Goal: Connect with others: Establish contact or relationships with other users

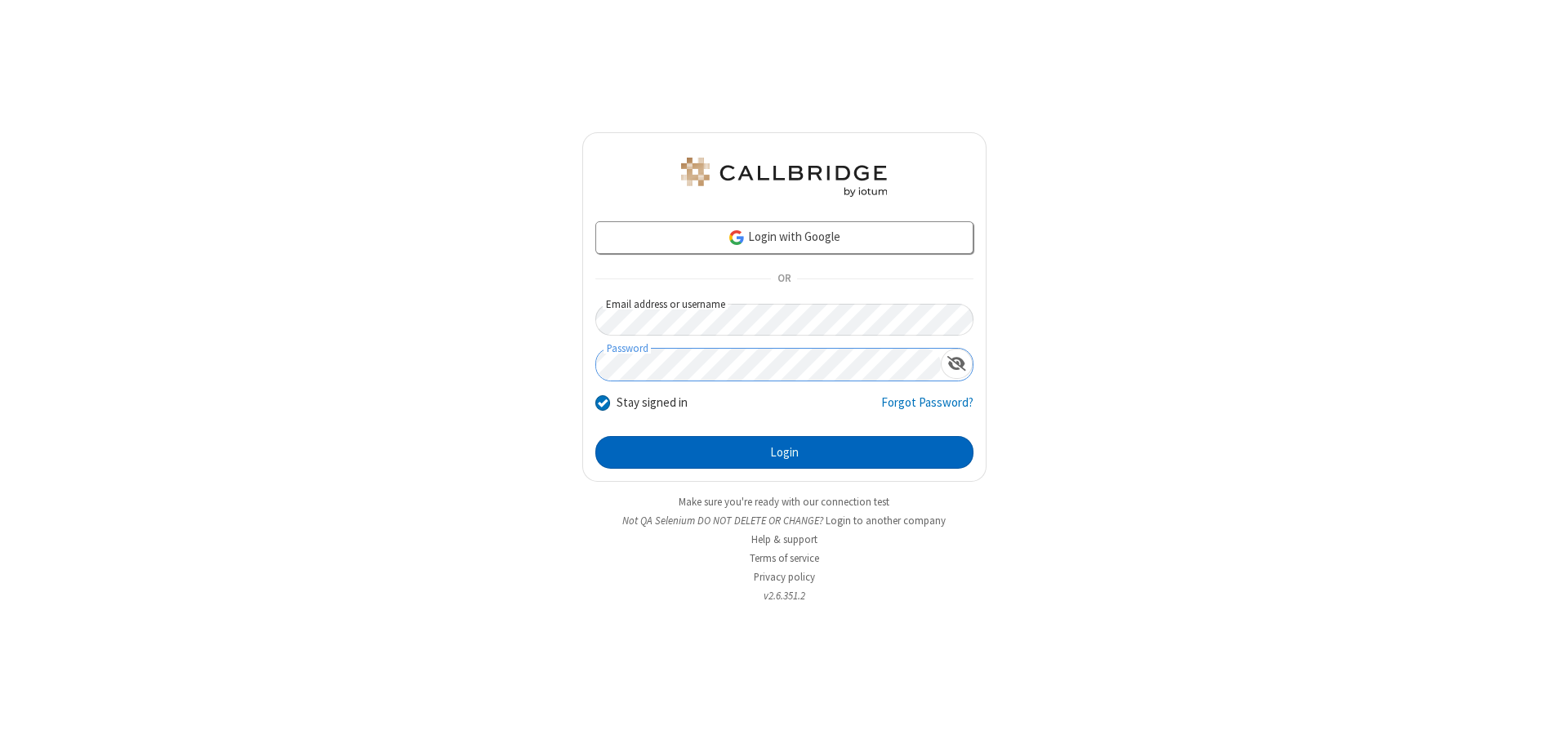
click at [784, 453] on button "Login" at bounding box center [784, 453] width 378 height 33
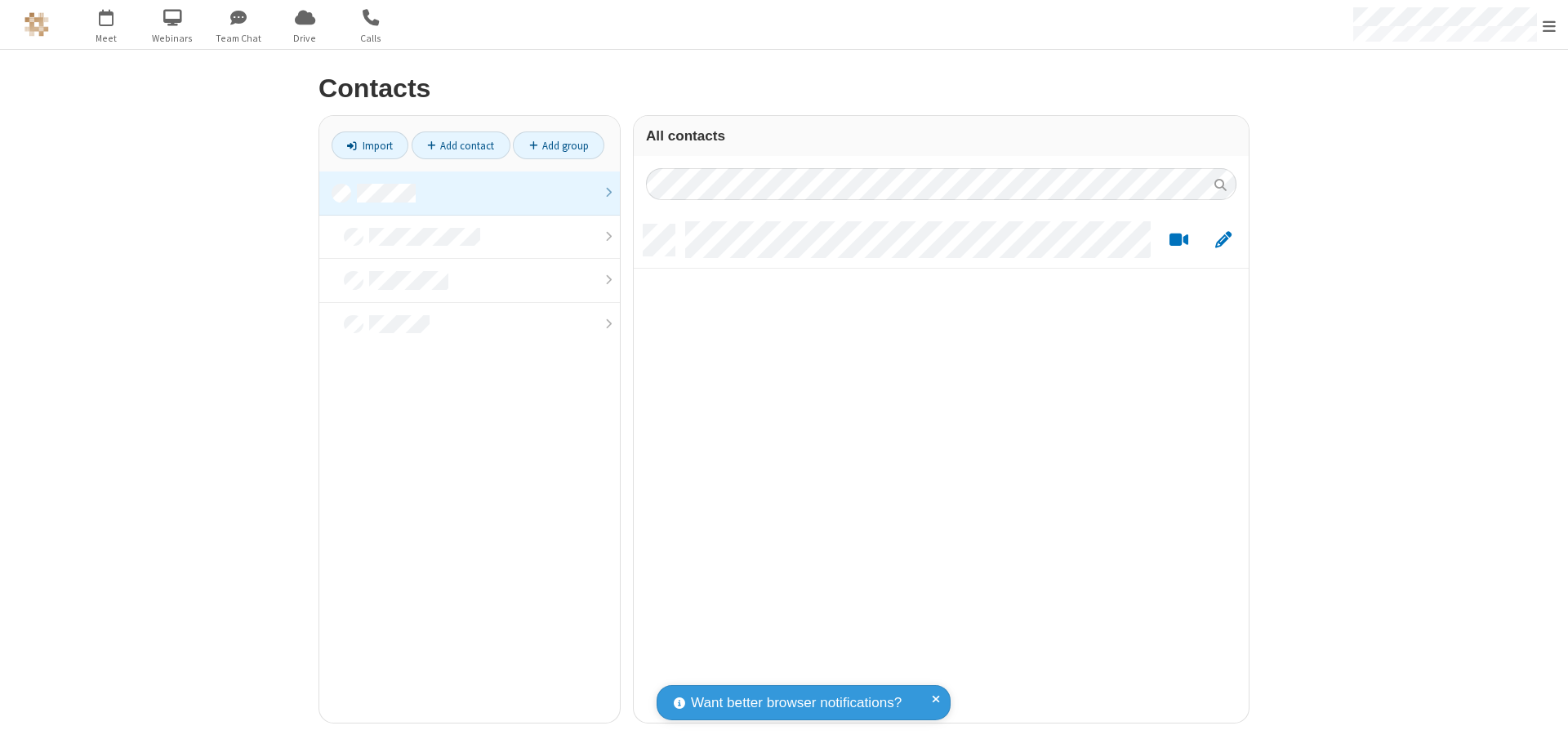
scroll to position [498, 603]
click at [461, 146] on link "Add contact" at bounding box center [461, 145] width 99 height 27
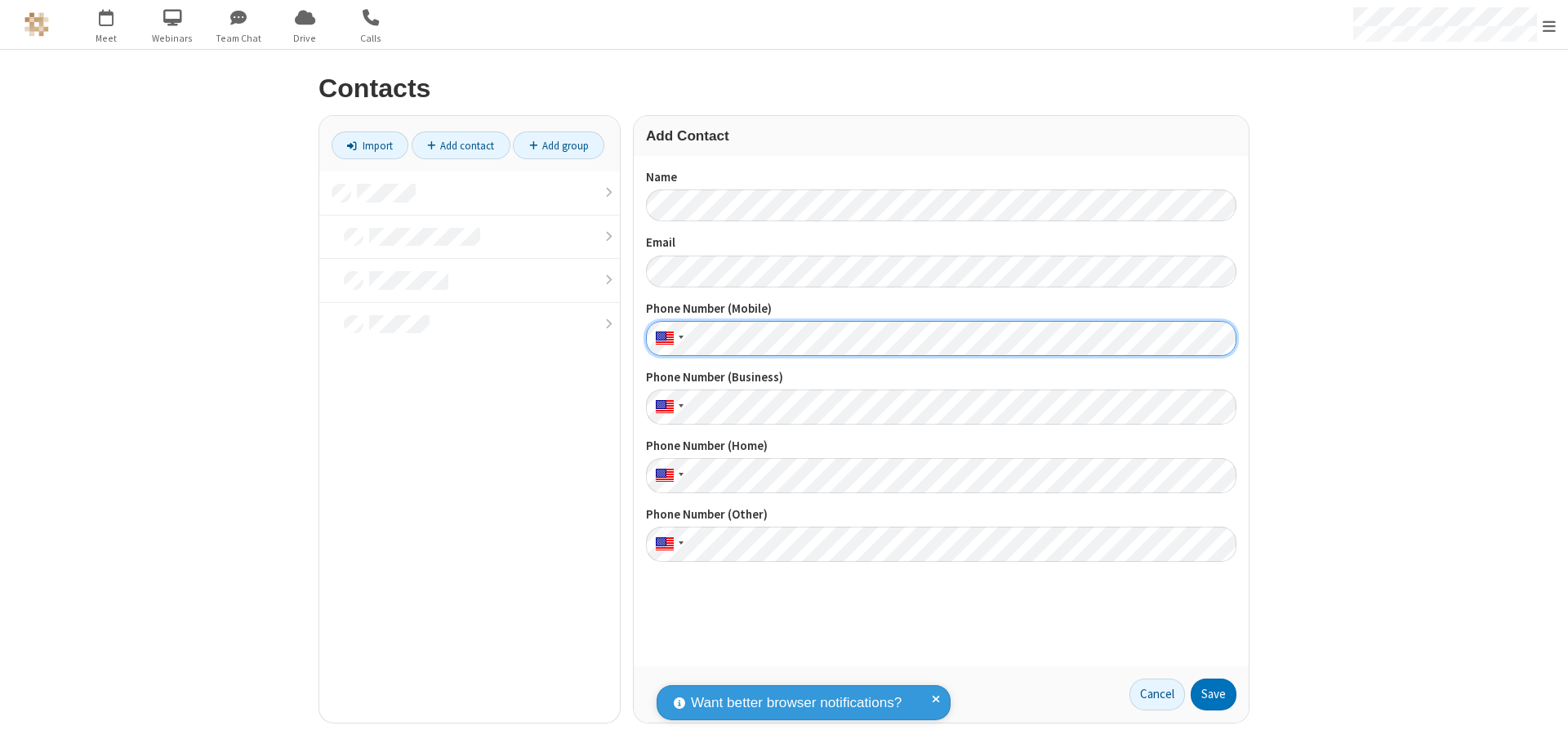
click at [1214, 694] on button "Save" at bounding box center [1213, 695] width 46 height 33
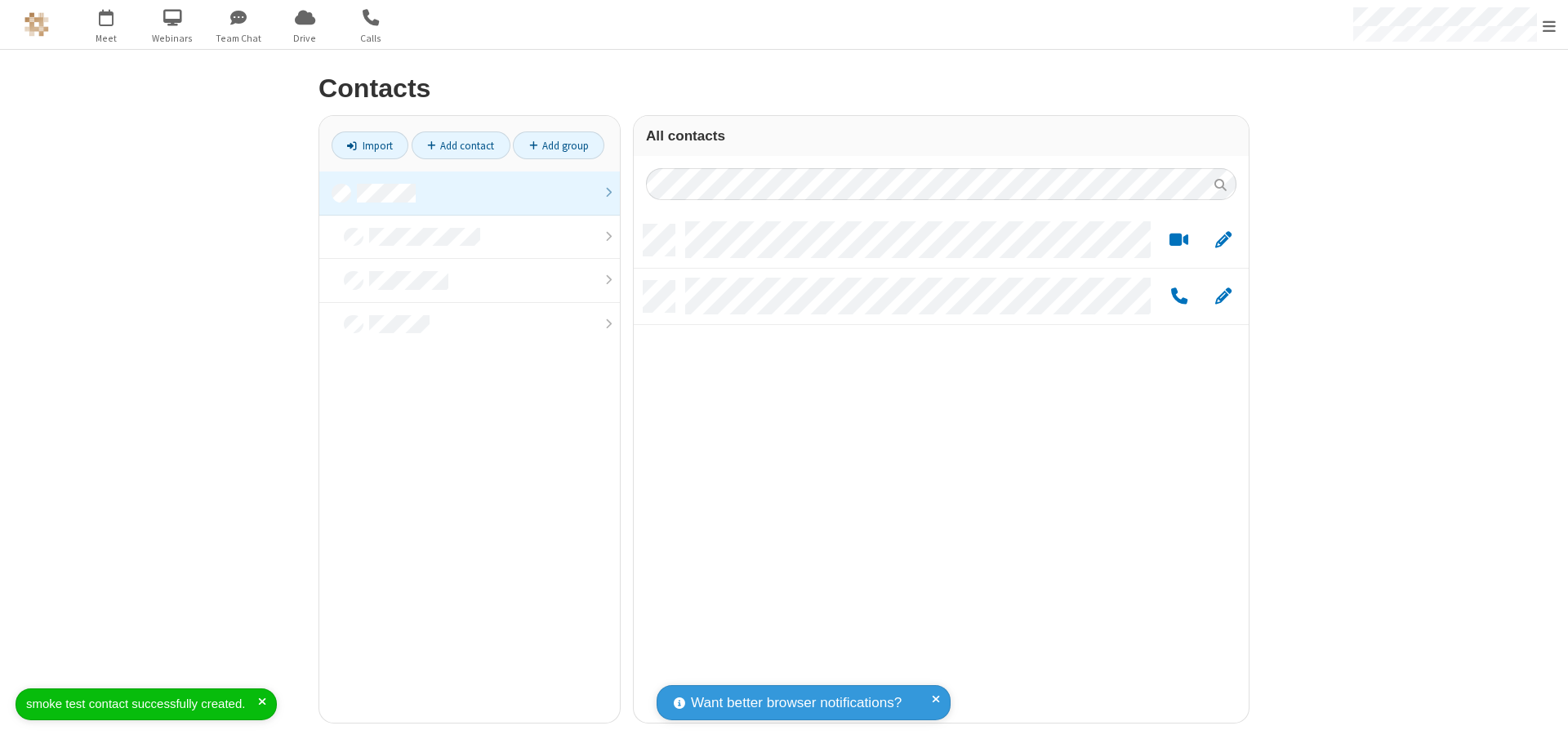
scroll to position [498, 603]
click at [461, 146] on link "Add contact" at bounding box center [461, 145] width 99 height 27
